Goal: Task Accomplishment & Management: Manage account settings

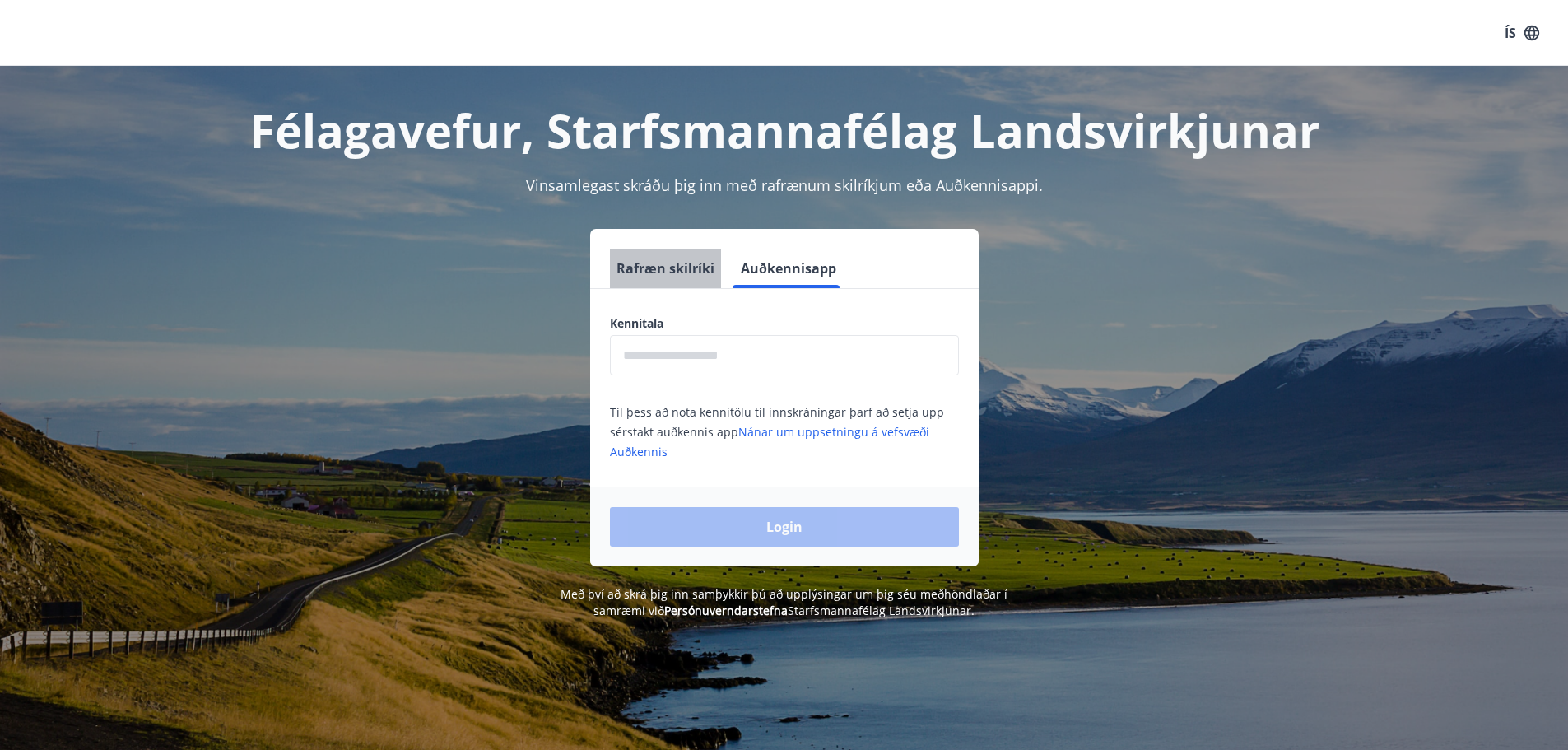
click at [680, 276] on button "Rafræn skilríki" at bounding box center [665, 269] width 111 height 39
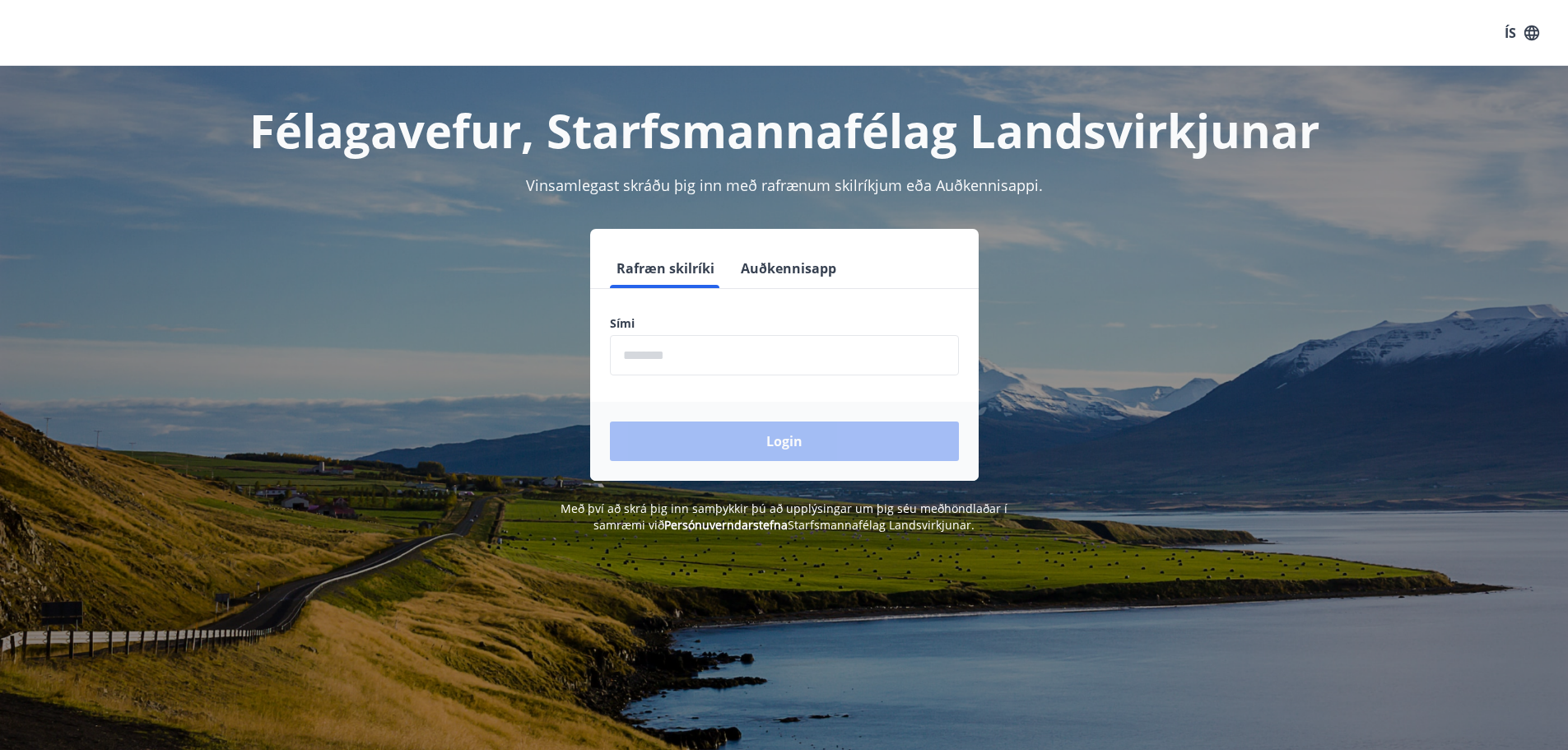
click at [633, 353] on input "phone" at bounding box center [784, 354] width 349 height 40
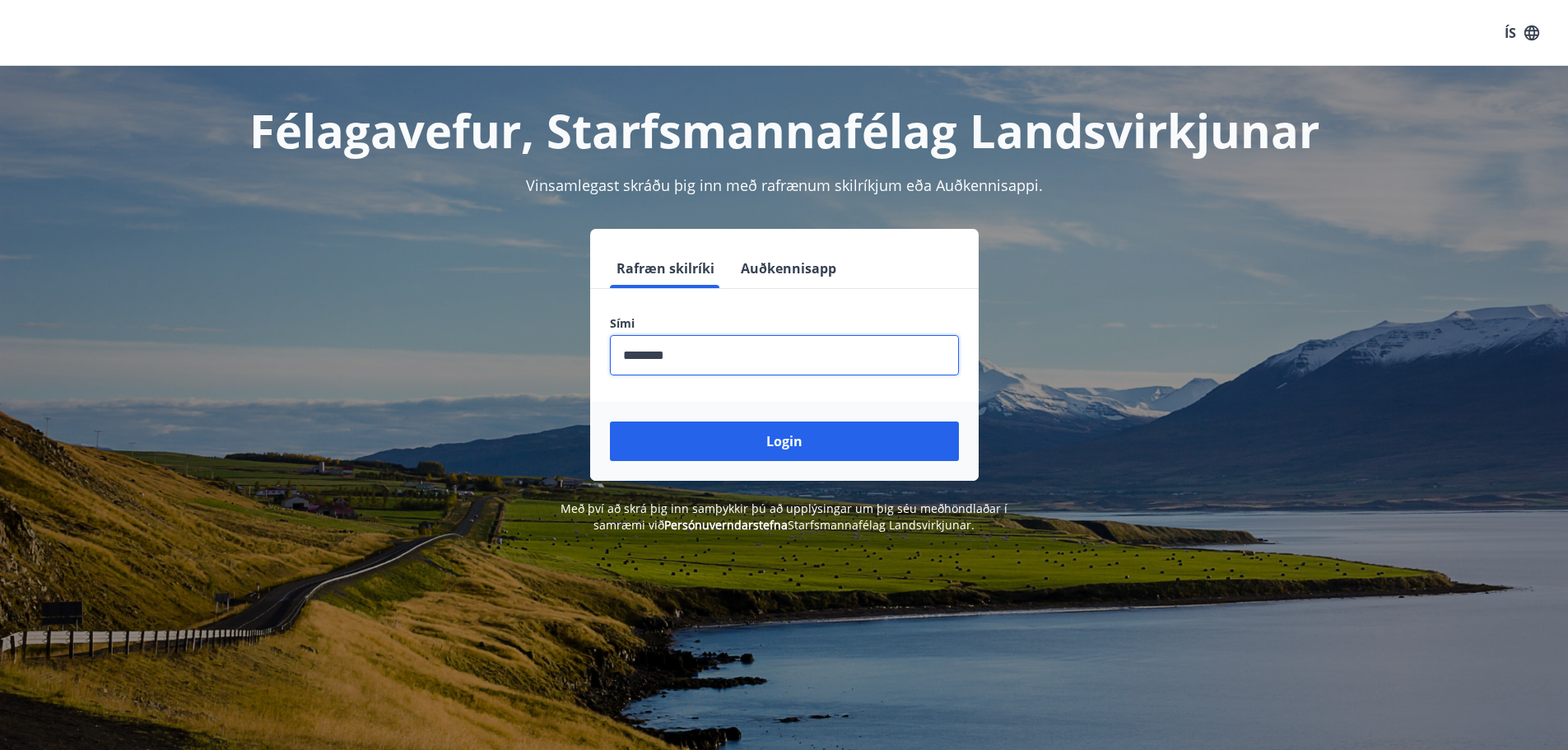
type input "********"
click at [610, 421] on button "Login" at bounding box center [784, 441] width 349 height 39
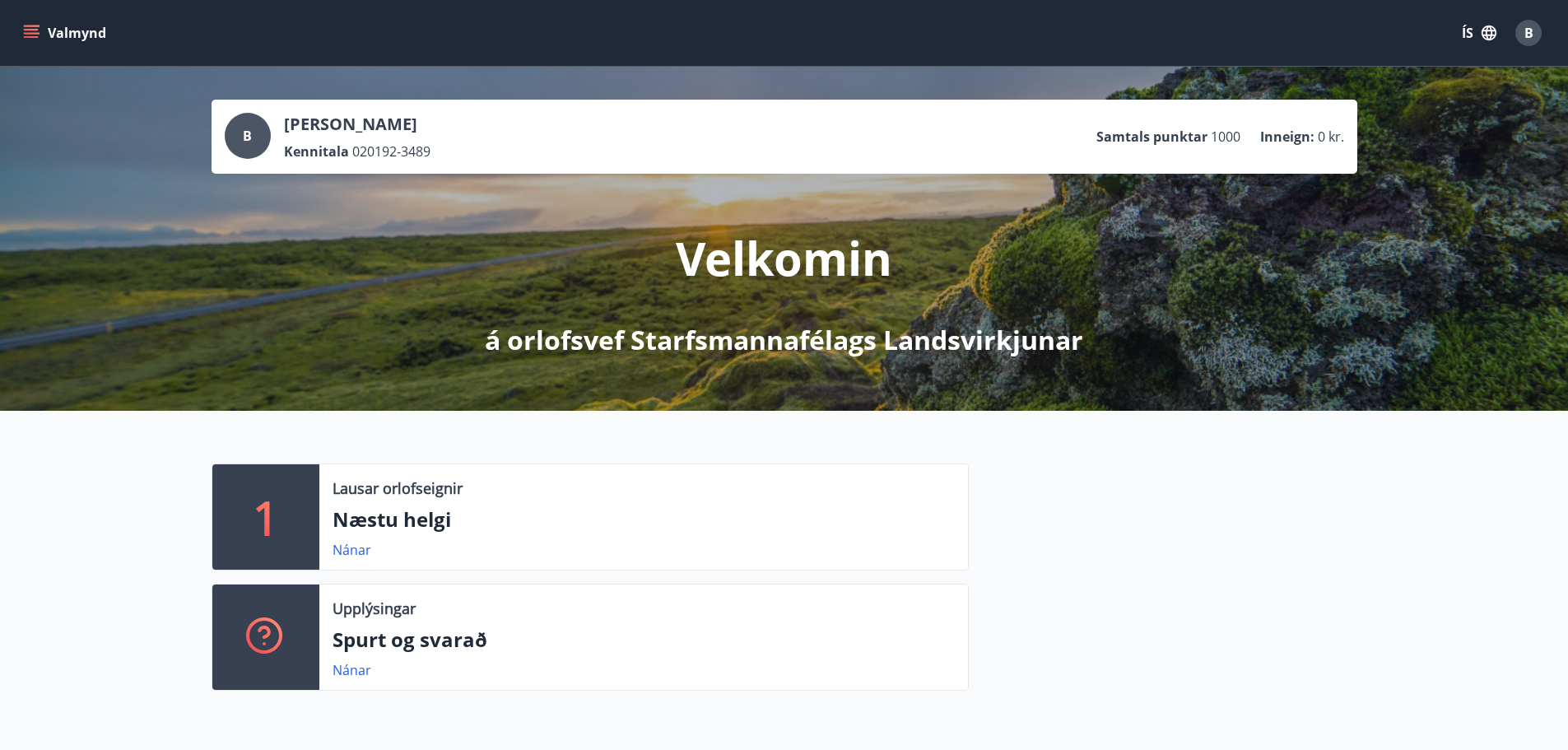
click at [1527, 37] on span "B" at bounding box center [1529, 32] width 9 height 18
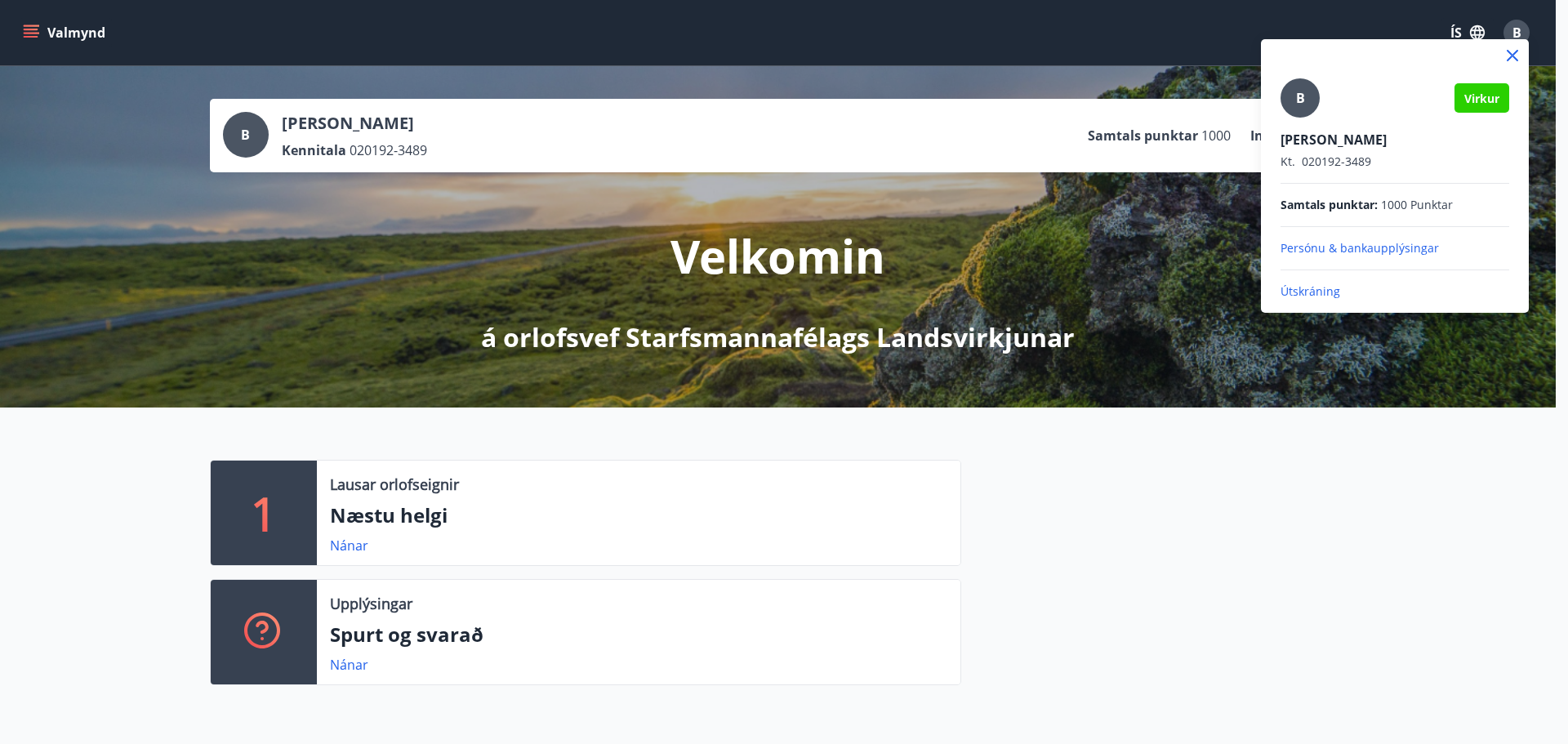
click at [1320, 297] on p "Útskráning" at bounding box center [1394, 291] width 228 height 17
